Goal: Information Seeking & Learning: Learn about a topic

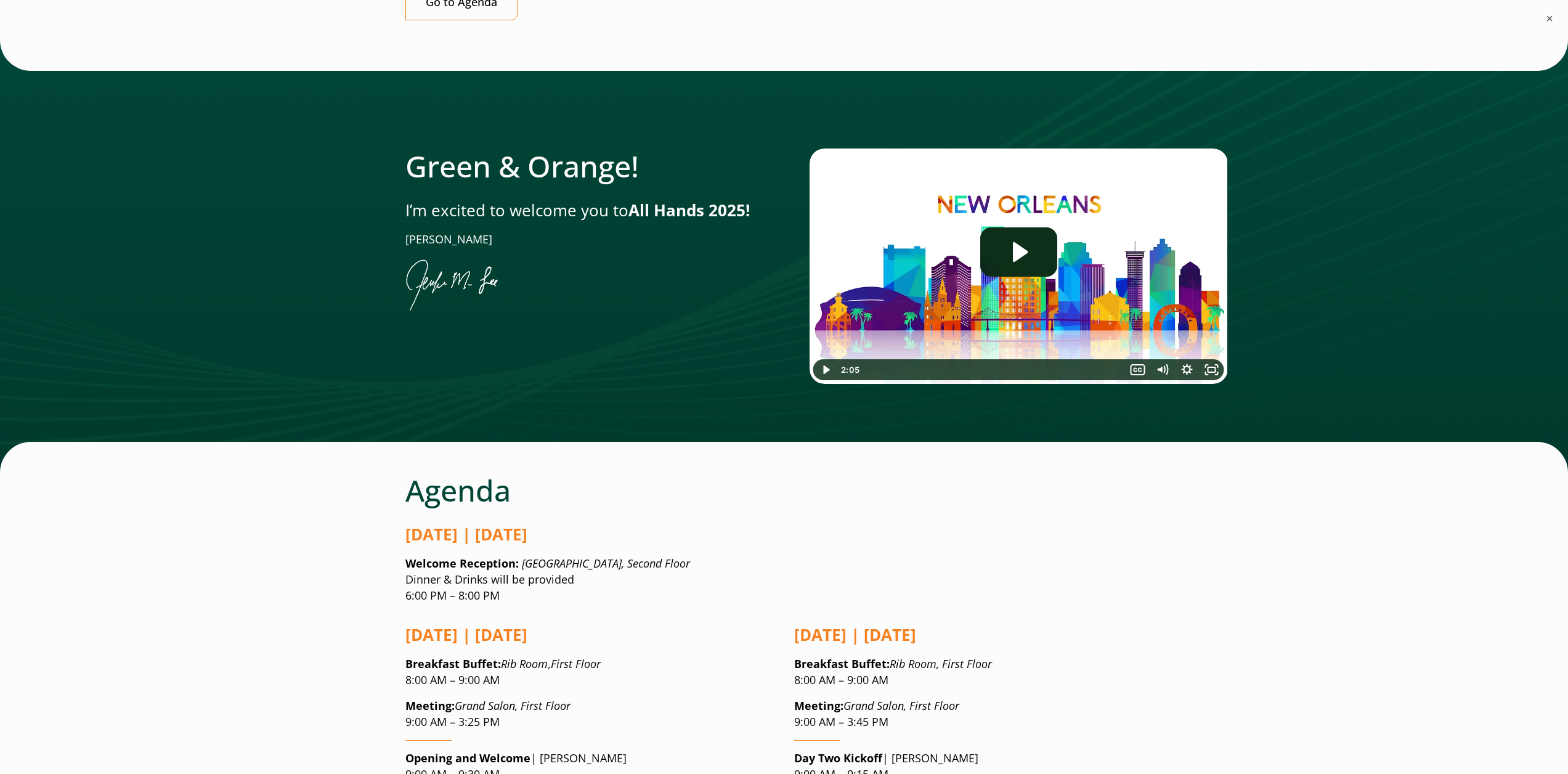
scroll to position [369, 0]
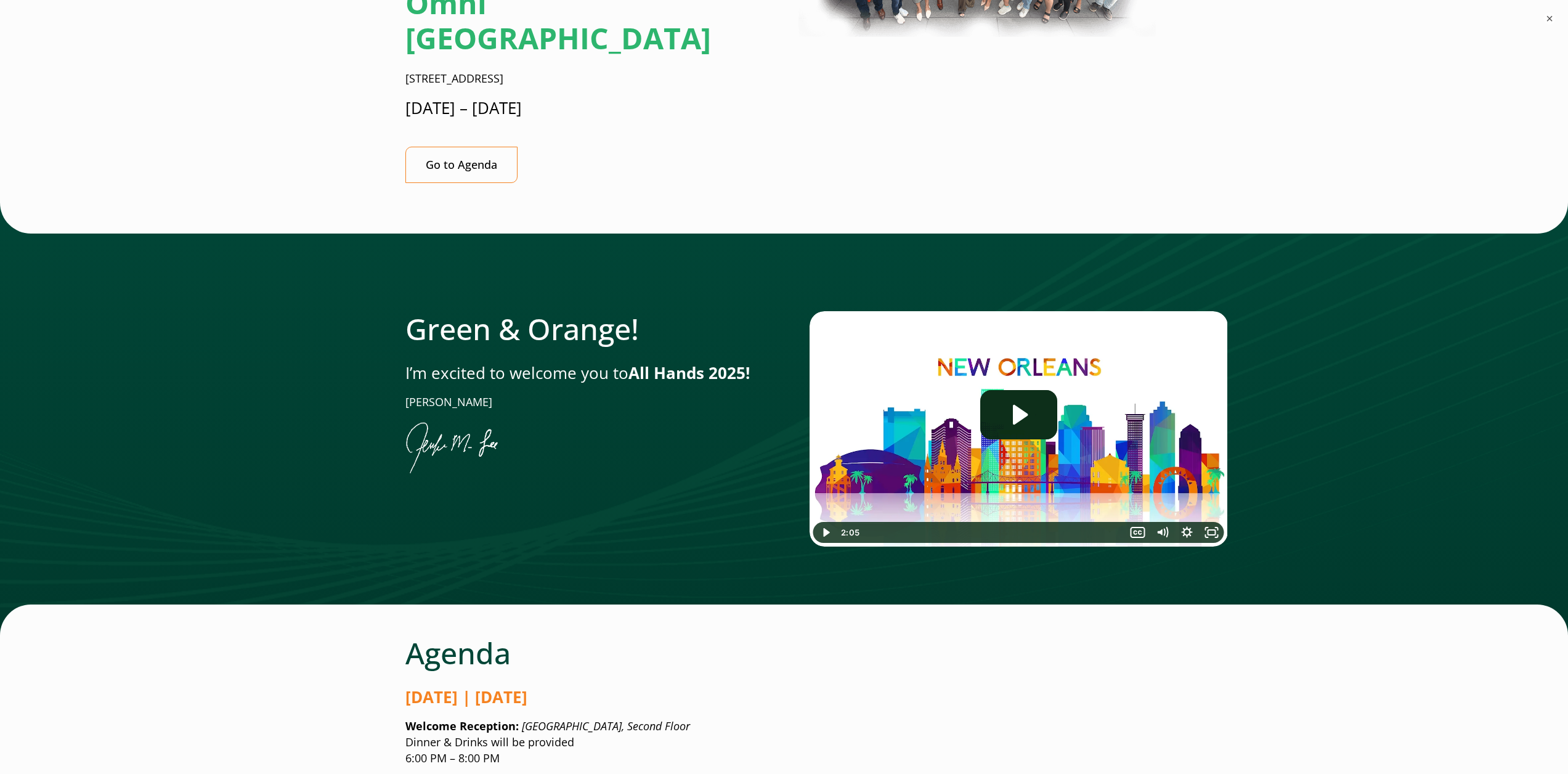
click at [1073, 346] on img at bounding box center [1019, 428] width 418 height 235
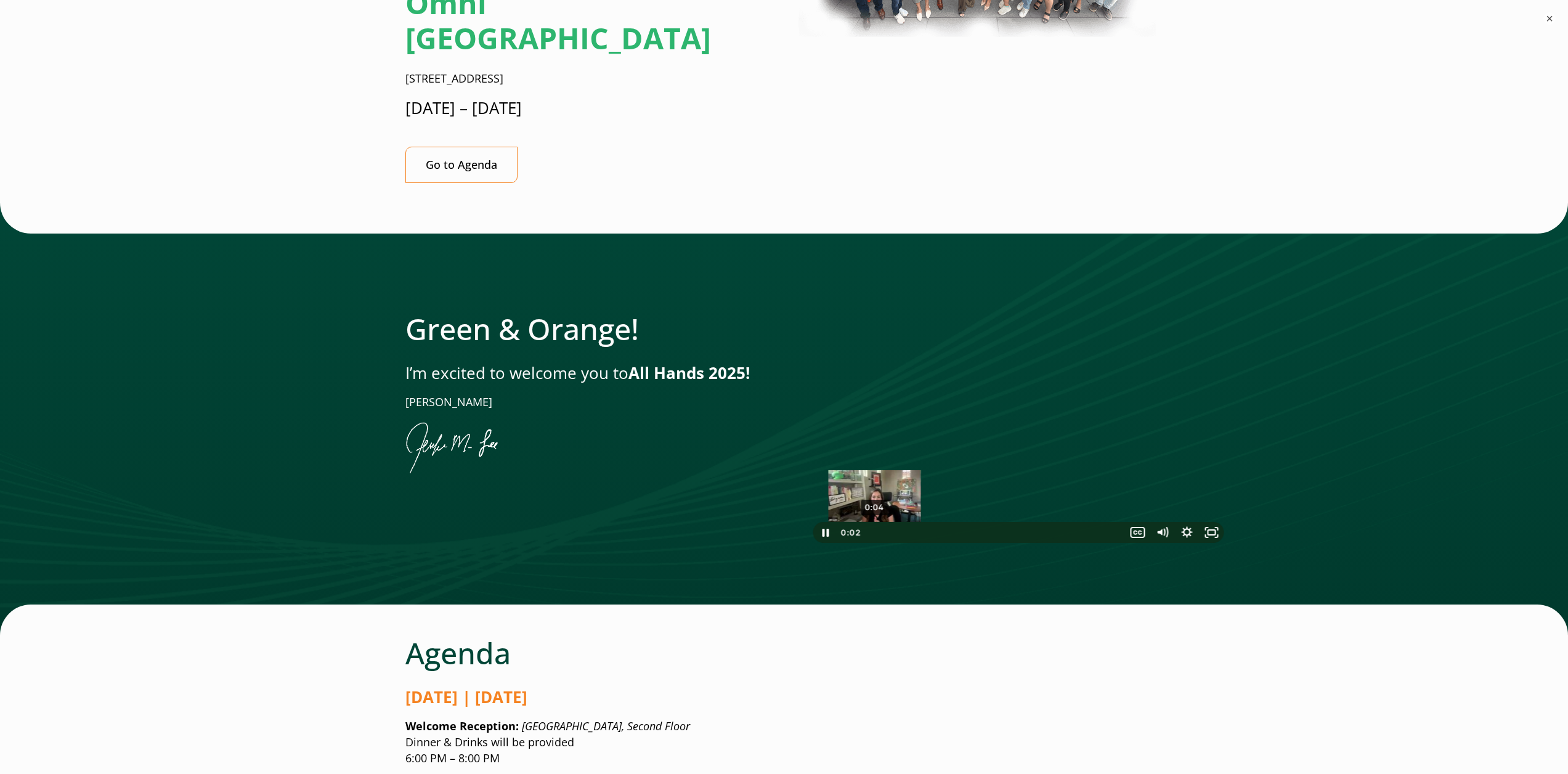
click at [876, 522] on div "0:04" at bounding box center [993, 532] width 253 height 21
click at [891, 522] on div "0:11" at bounding box center [993, 532] width 253 height 21
click at [957, 522] on div "0:45" at bounding box center [993, 532] width 253 height 21
click at [1107, 522] on div "1:59" at bounding box center [993, 532] width 253 height 21
click at [848, 353] on div at bounding box center [1019, 428] width 418 height 235
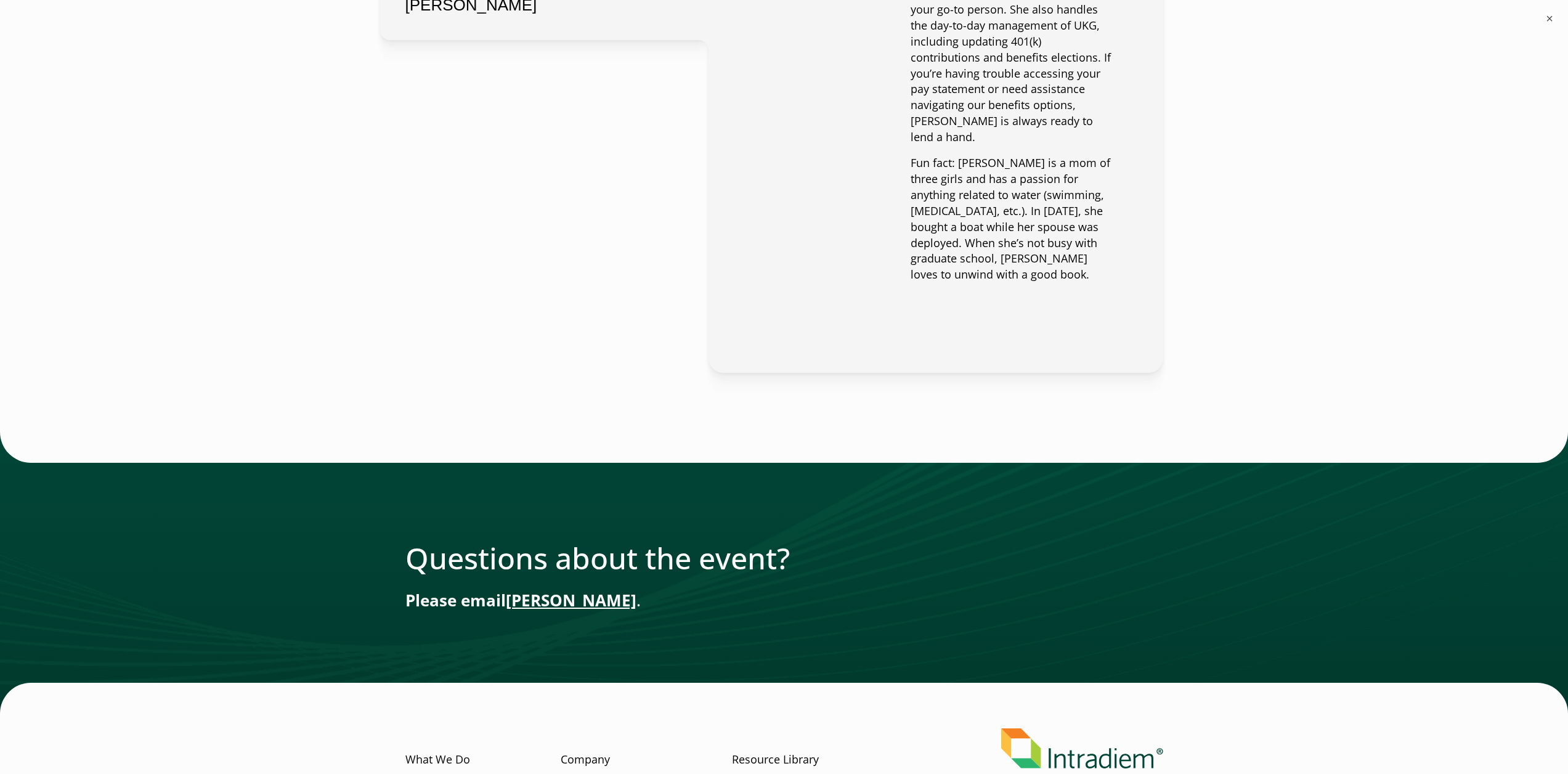
scroll to position [4969, 0]
